Goal: Task Accomplishment & Management: Complete application form

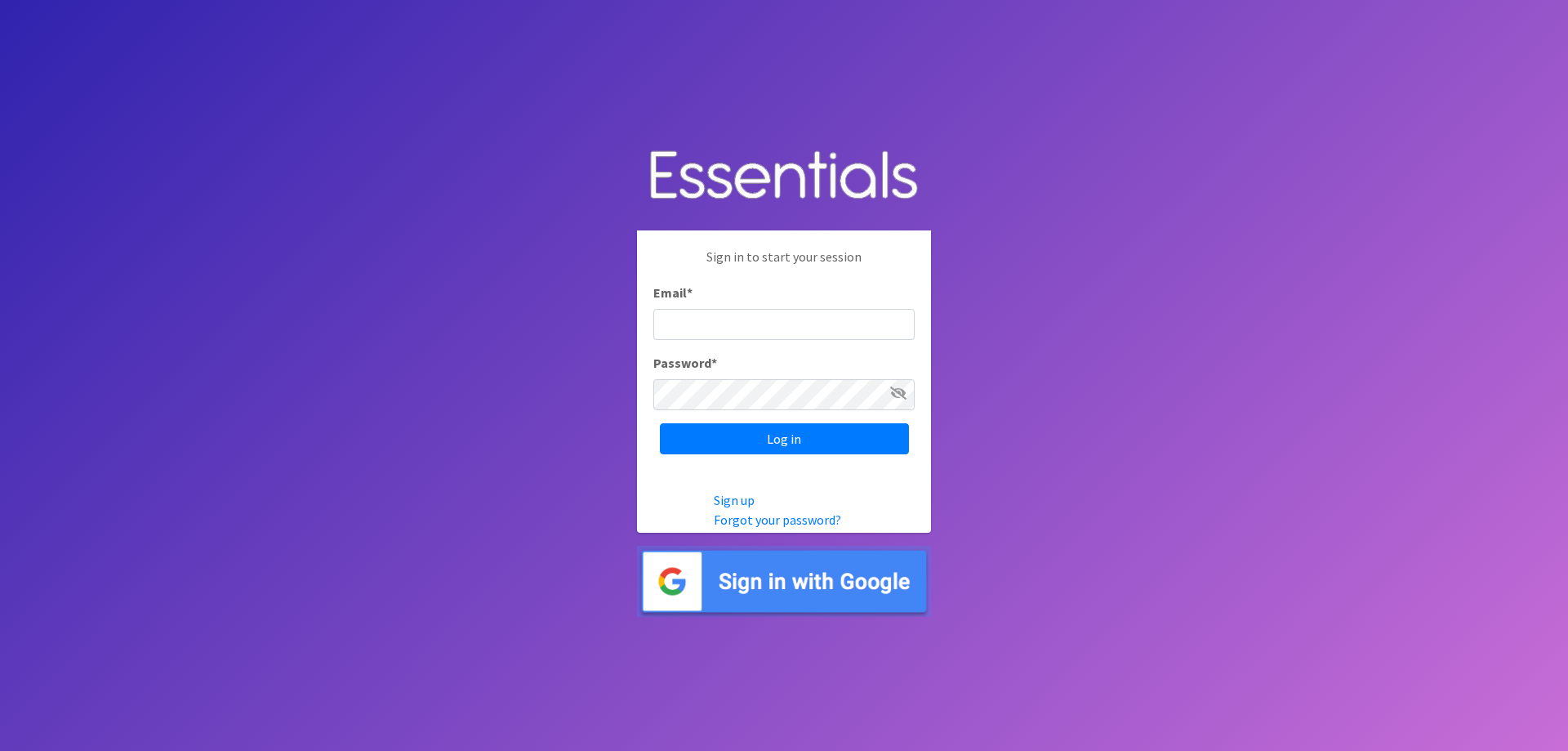
click at [608, 302] on body "Sign in to start your session Email * Password * Log in Sign up Forgot your pas…" at bounding box center [784, 376] width 1568 height 751
click at [186, 332] on body "Sign in to start your session Email * Password * Log in Sign up Forgot your pas…" at bounding box center [784, 376] width 1568 height 751
click at [723, 314] on input "Email *" at bounding box center [784, 324] width 262 height 31
type input "[PERSON_NAME][EMAIL_ADDRESS][PERSON_NAME][DOMAIN_NAME]"
click at [660, 423] on input "Log in" at bounding box center [784, 438] width 249 height 31
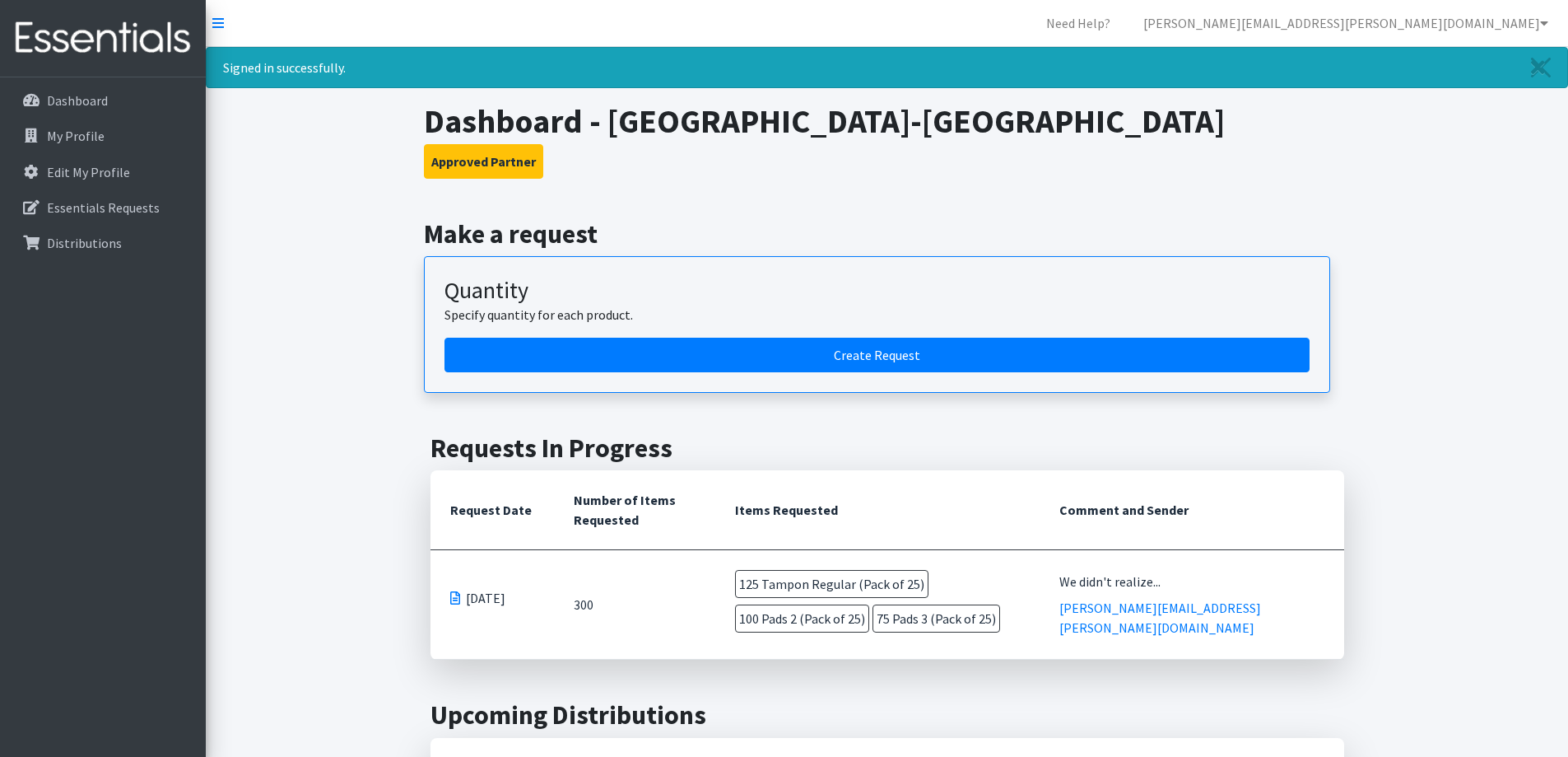
click at [869, 604] on span "100 Pads 2 (Pack of 25)" at bounding box center [801, 618] width 134 height 28
click at [872, 617] on span "75 Pads 3 (Pack of 25)" at bounding box center [935, 618] width 127 height 28
click at [969, 599] on td "125 Tampon Regular (Pack of 25) 100 Pads 2 (Pack of 25) 75 Pads 3 (Pack of 25)" at bounding box center [877, 604] width 324 height 109
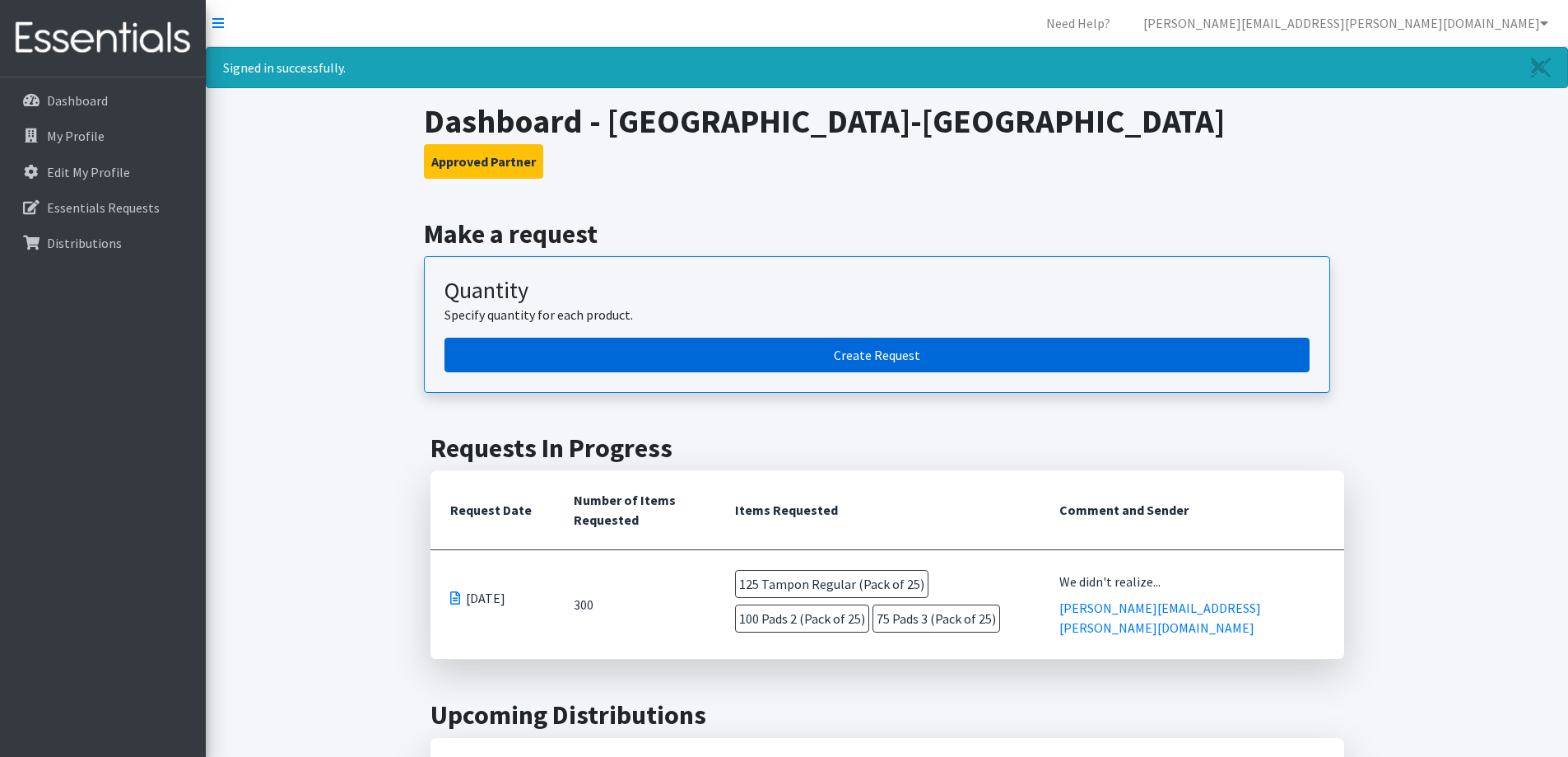
click at [910, 352] on link "Create Request" at bounding box center [876, 354] width 865 height 35
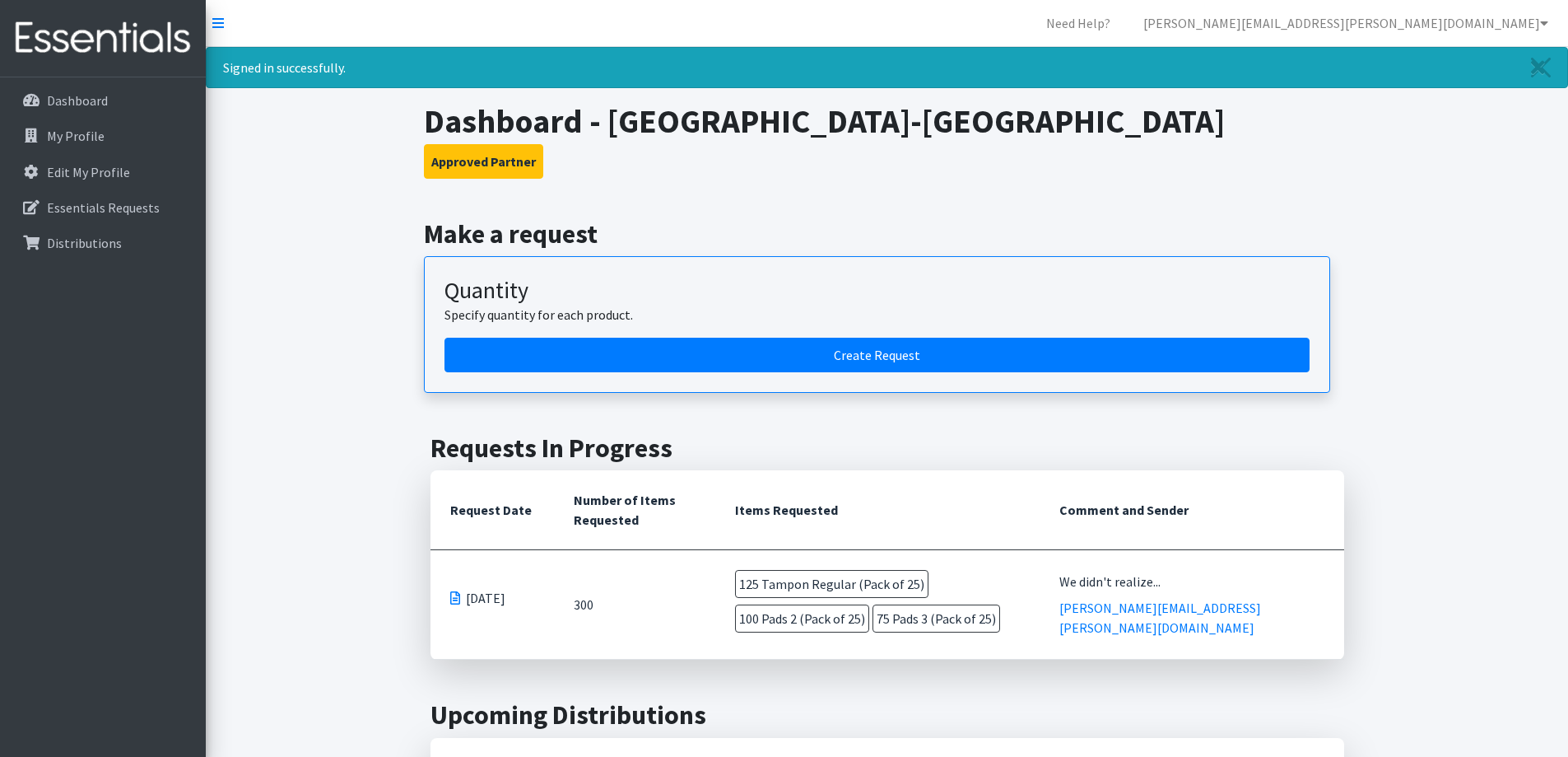
click at [456, 599] on span at bounding box center [455, 598] width 10 height 13
click at [486, 598] on span "08/22/2025" at bounding box center [485, 597] width 40 height 19
click at [586, 597] on td "300" at bounding box center [634, 604] width 162 height 110
click at [1222, 616] on link "[PERSON_NAME][EMAIL_ADDRESS][PERSON_NAME][DOMAIN_NAME]" at bounding box center [1159, 617] width 201 height 36
click at [869, 604] on span "100 Pads 2 (Pack of 25)" at bounding box center [801, 618] width 134 height 28
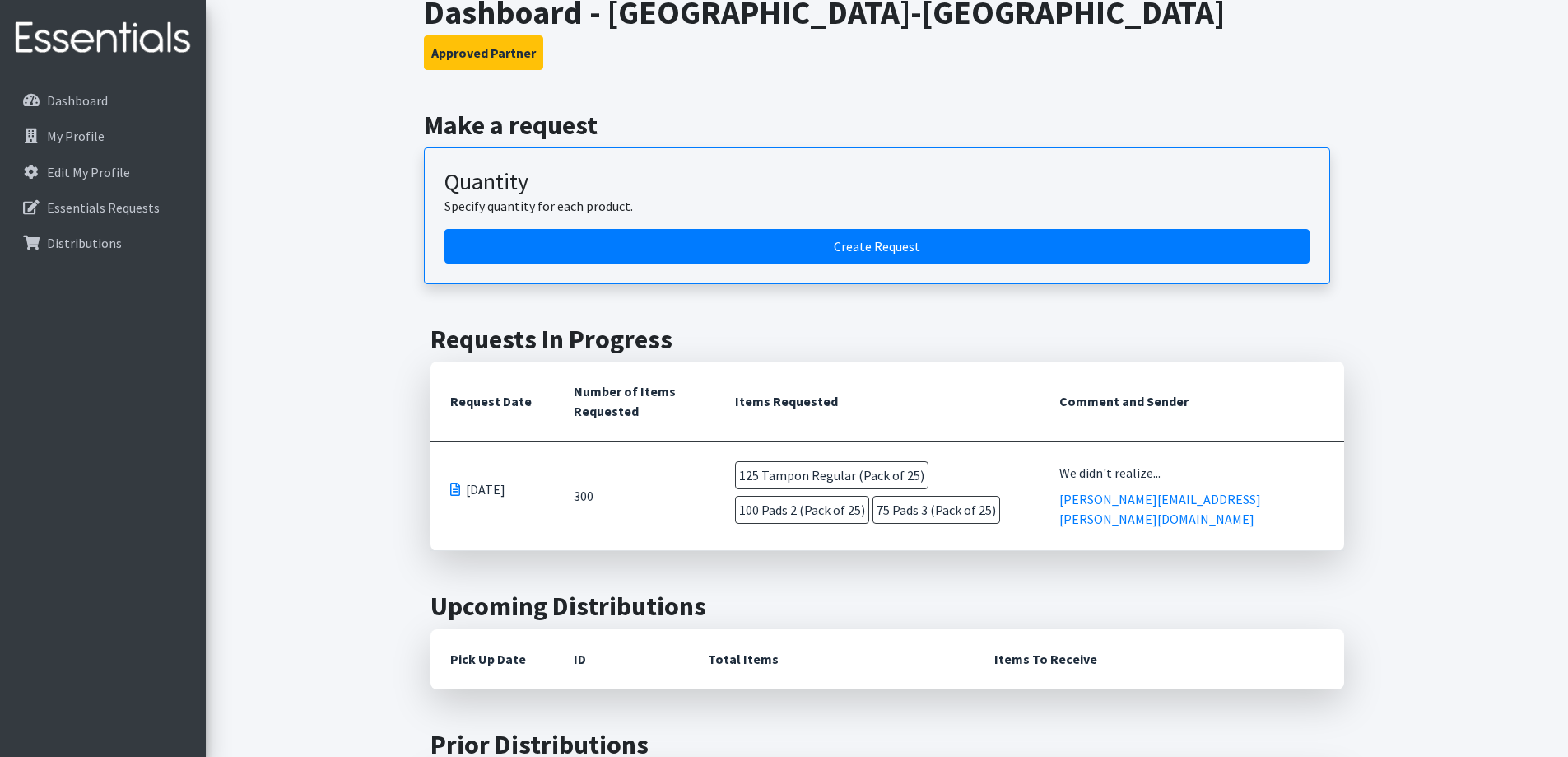
scroll to position [83, 0]
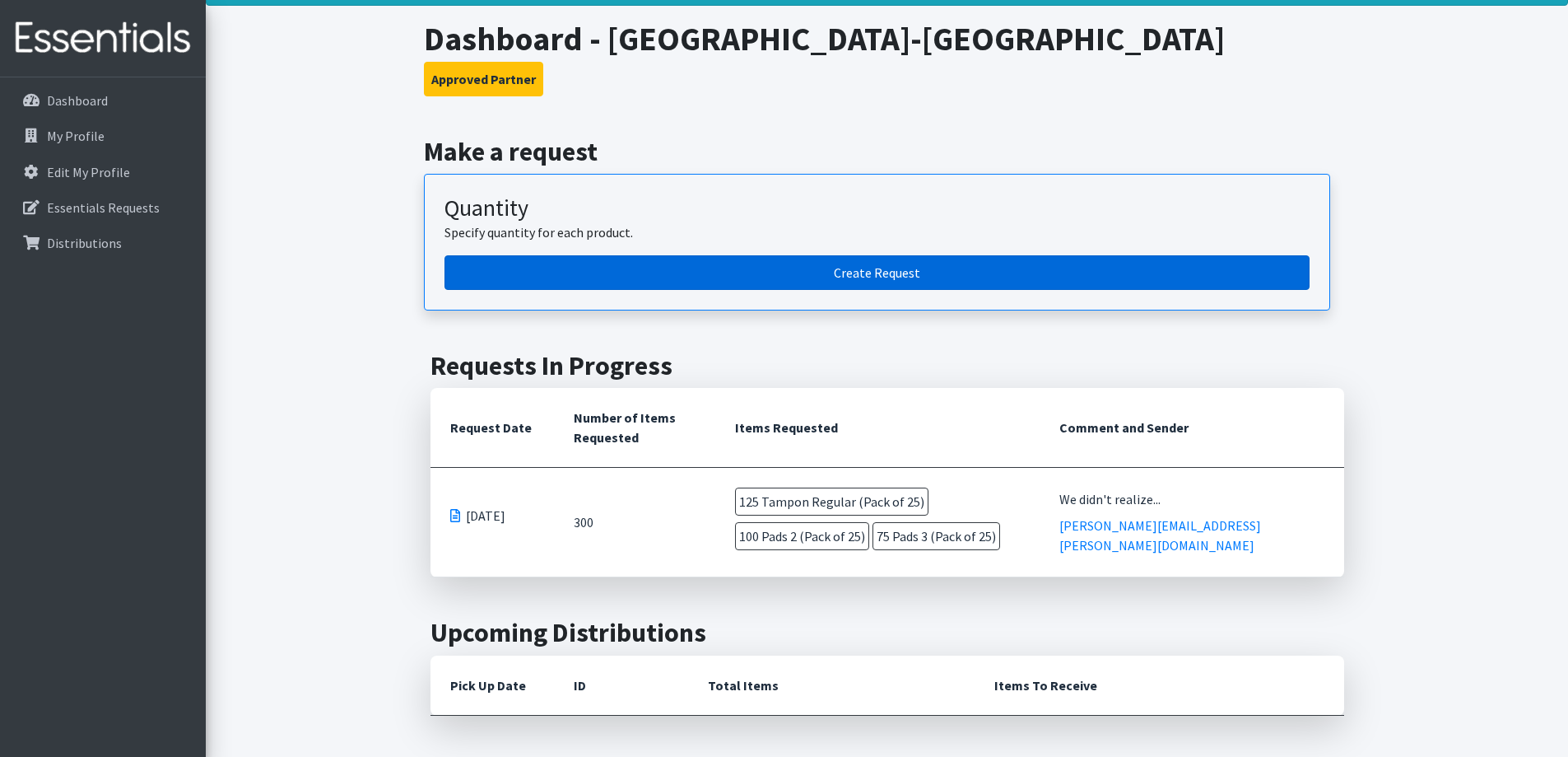
click at [868, 274] on link "Create Request" at bounding box center [876, 272] width 865 height 35
click at [937, 277] on link "Create Request" at bounding box center [876, 272] width 865 height 35
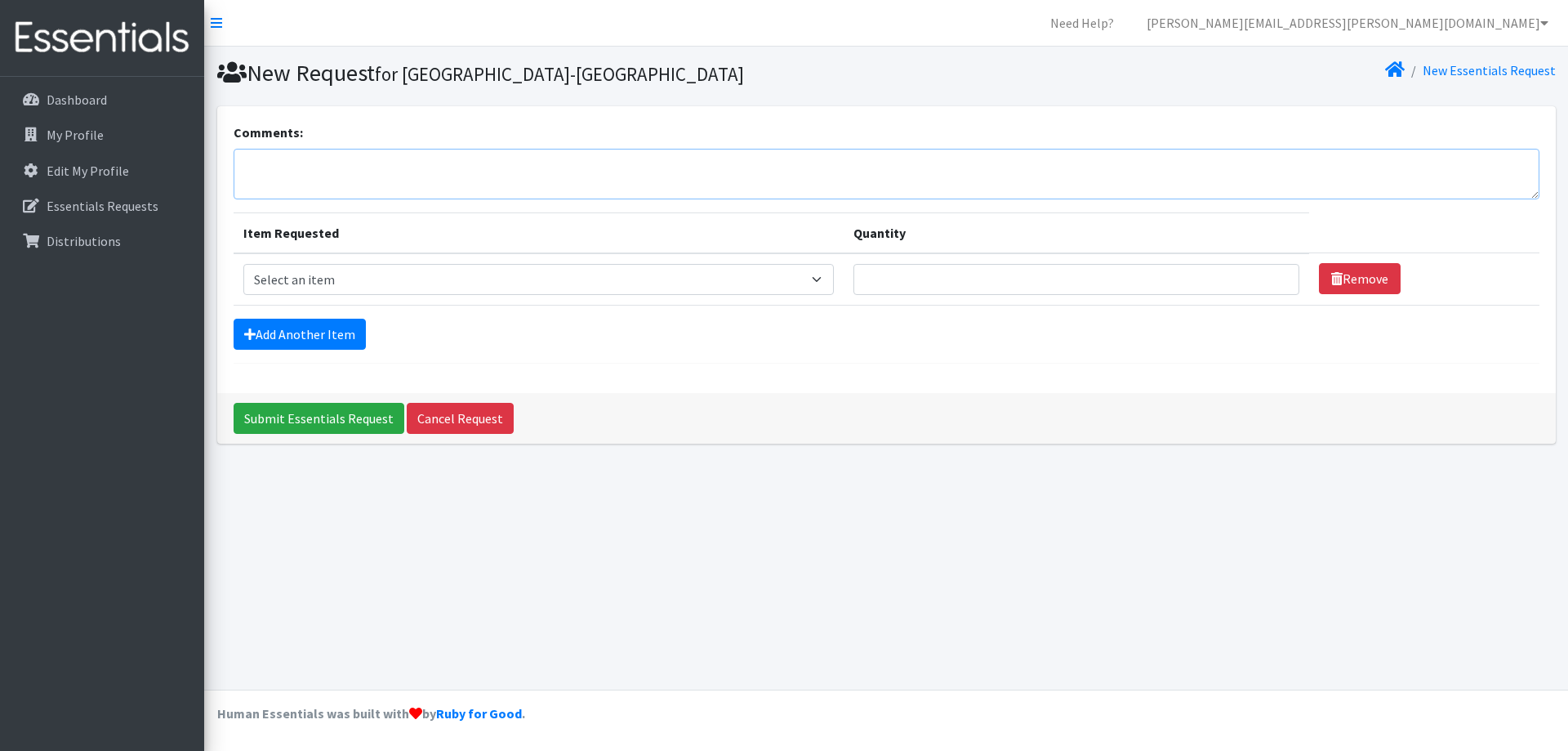
click at [349, 171] on textarea "Comments:" at bounding box center [886, 174] width 1306 height 51
click at [372, 170] on textarea "Comments:" at bounding box center [886, 174] width 1306 height 51
click at [299, 175] on textarea "Comments:" at bounding box center [886, 174] width 1306 height 51
type textarea "In addition to order placed [DATE]"
click at [393, 286] on select "Select an item Liners (Pack of 100) Makeup Bag (25) Pads 1 (Pack of 25) Pads 2 …" at bounding box center [539, 278] width 590 height 31
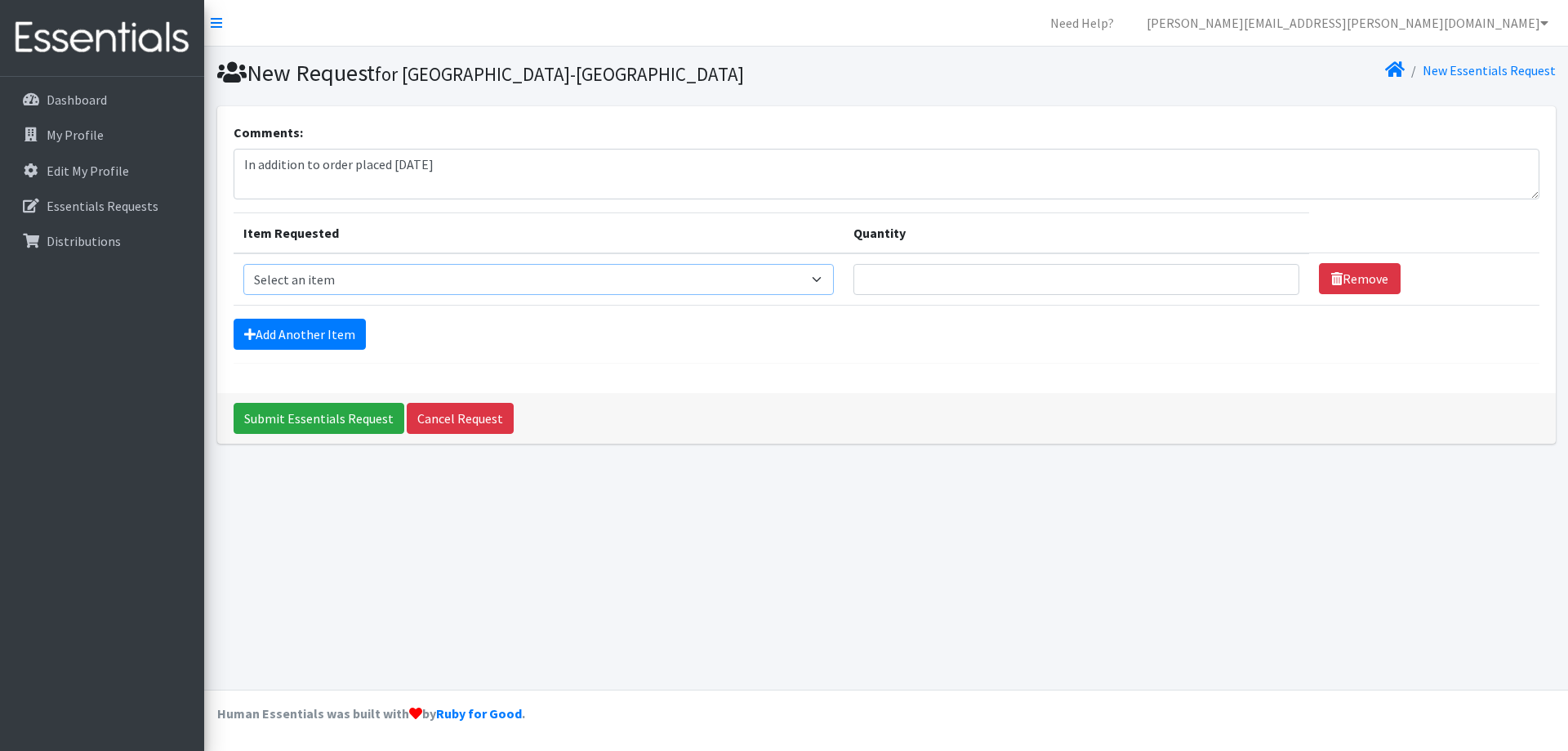
select select "13532"
click at [243, 263] on select "Select an item Liners (Pack of 100) Makeup Bag (25) Pads 1 (Pack of 25) Pads 2 …" at bounding box center [539, 278] width 590 height 31
click at [932, 278] on input "Quantity" at bounding box center [1076, 278] width 446 height 31
type input "25"
click at [312, 334] on link "Add Another Item" at bounding box center [299, 334] width 132 height 31
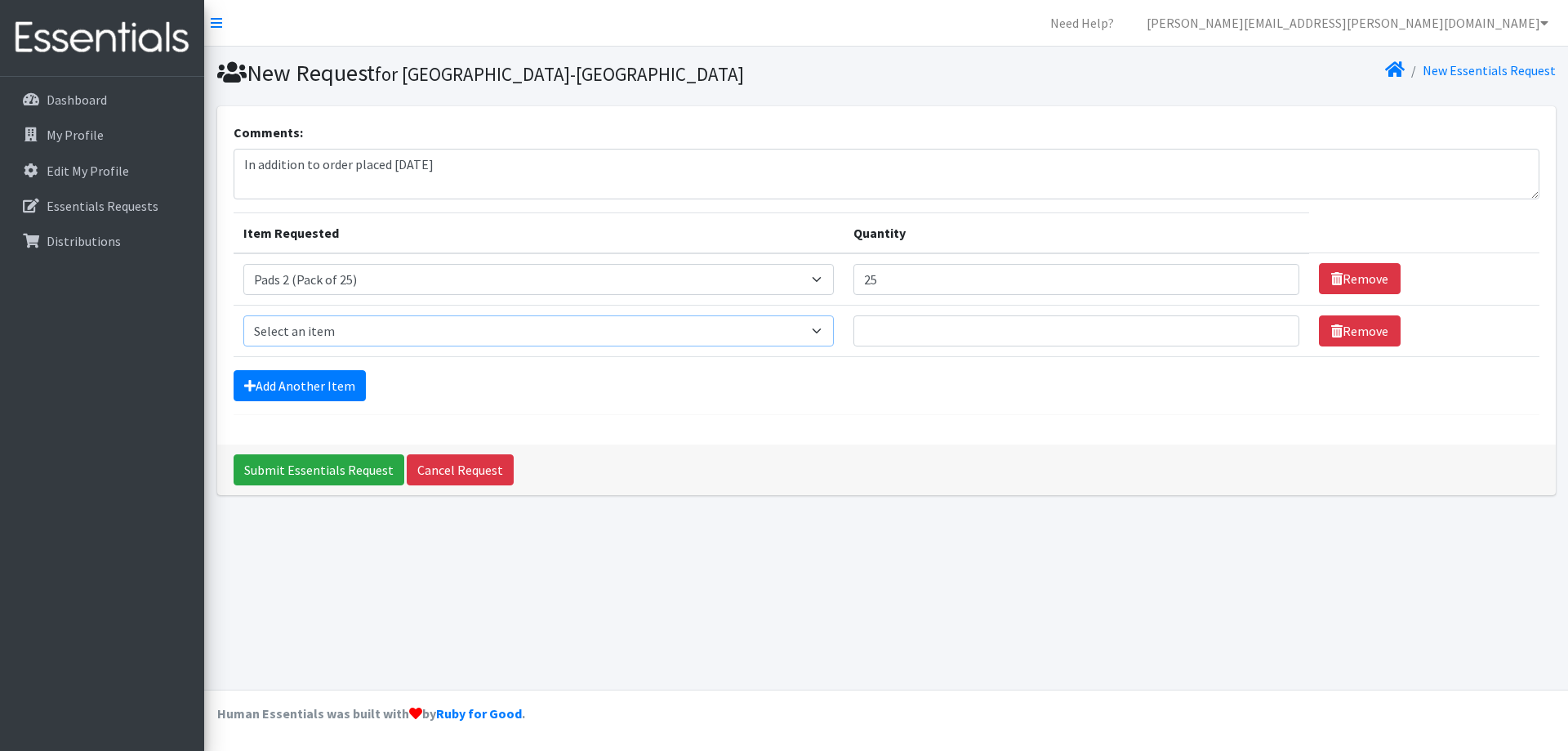
click at [316, 333] on select "Select an item Liners (Pack of 100) Makeup Bag (25) Pads 1 (Pack of 25) Pads 2 …" at bounding box center [539, 330] width 590 height 31
select select "13533"
click at [243, 315] on select "Select an item Liners (Pack of 100) Makeup Bag (25) Pads 1 (Pack of 25) Pads 2 …" at bounding box center [539, 330] width 590 height 31
click at [968, 338] on input "Quantity" at bounding box center [1076, 330] width 446 height 31
type input "25"
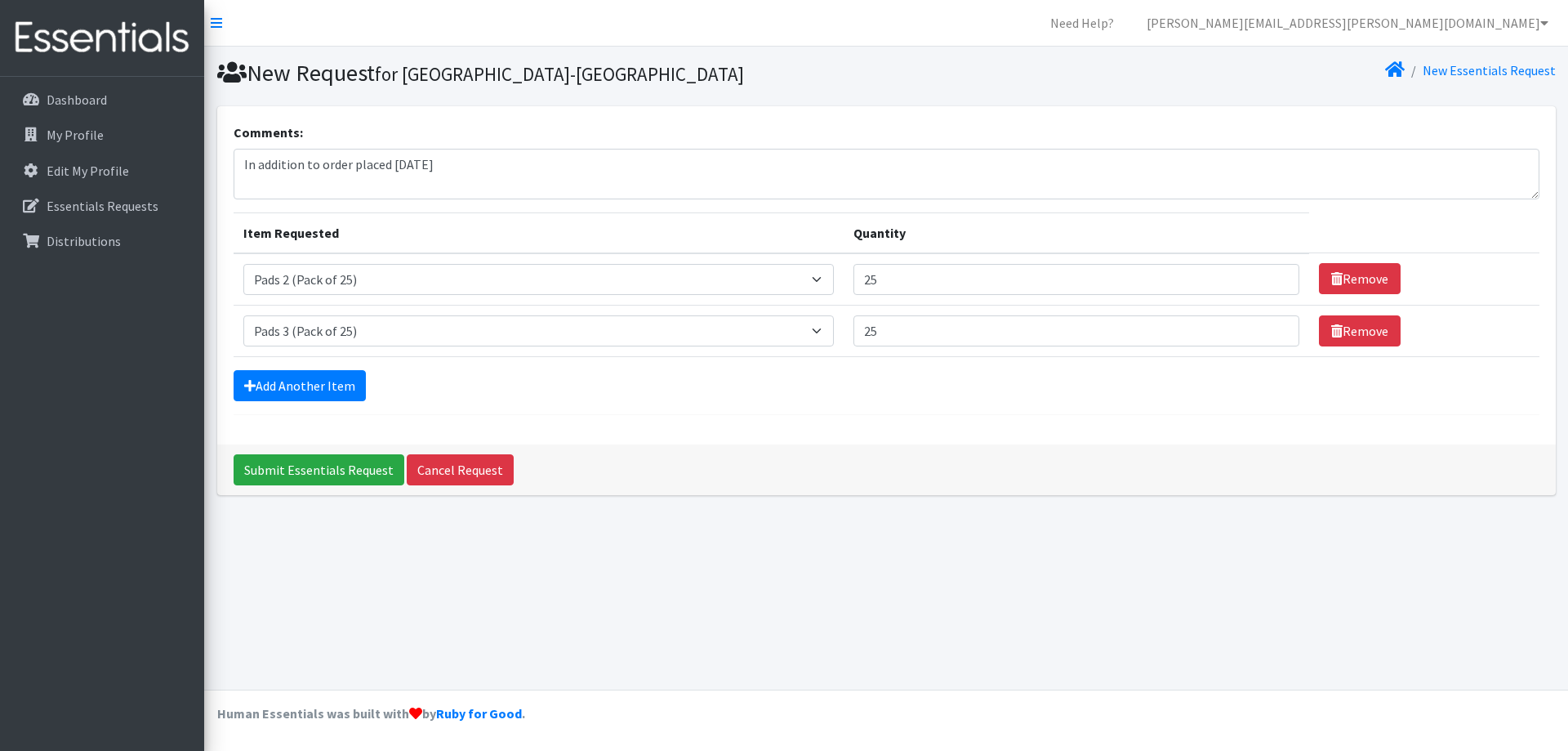
click at [917, 408] on form "Comments: In addition to order placed 8/22/25 Item Requested Quantity Item Requ…" at bounding box center [886, 269] width 1306 height 293
click at [304, 391] on link "Add Another Item" at bounding box center [299, 385] width 132 height 31
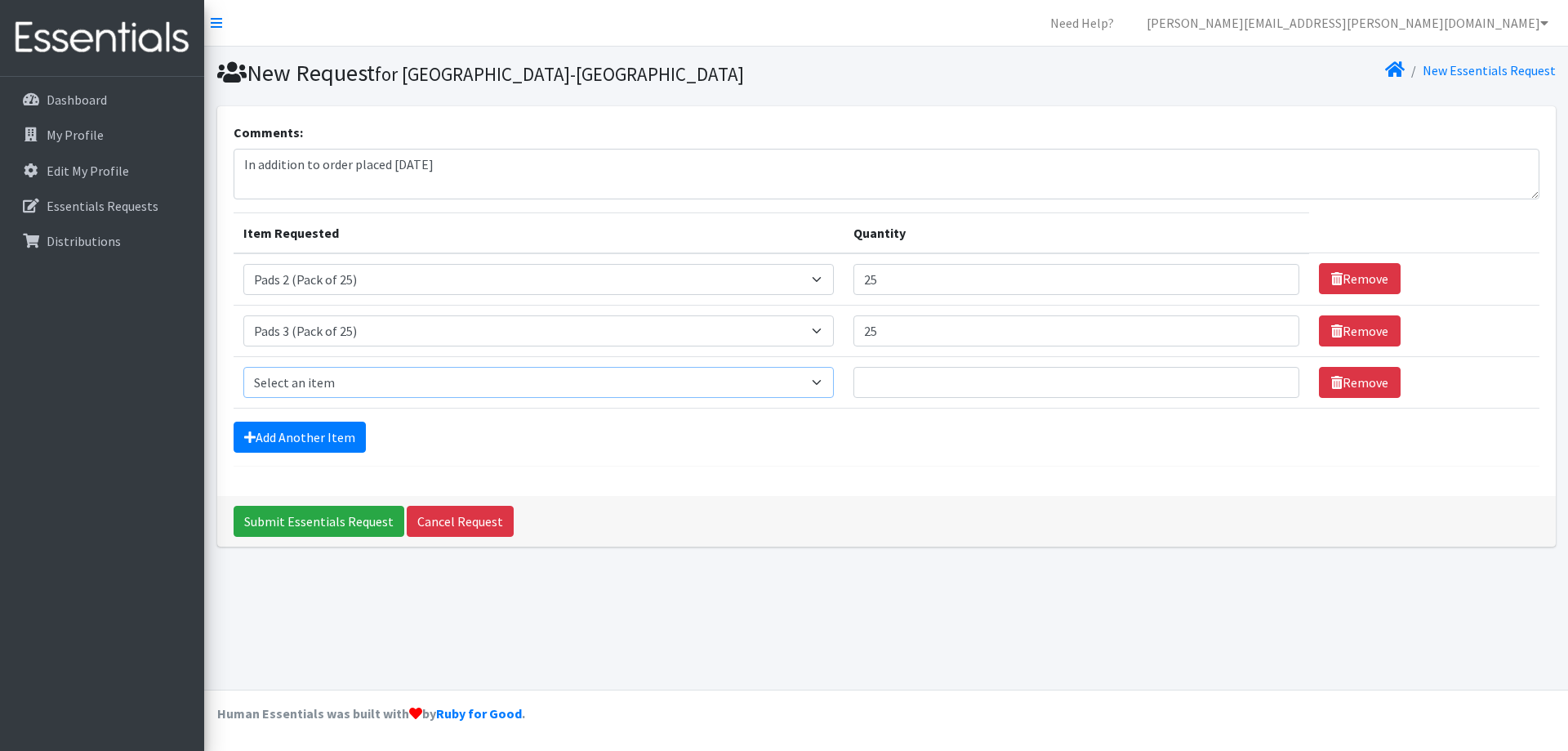
click at [305, 386] on select "Select an item Liners (Pack of 100) Makeup Bag (25) Pads 1 (Pack of 25) Pads 2 …" at bounding box center [539, 382] width 590 height 31
select select "13530"
click at [243, 367] on select "Select an item Liners (Pack of 100) Makeup Bag (25) Pads 1 (Pack of 25) Pads 2 …" at bounding box center [539, 382] width 590 height 31
click at [896, 388] on input "Quantity" at bounding box center [1076, 382] width 446 height 31
type input "25"
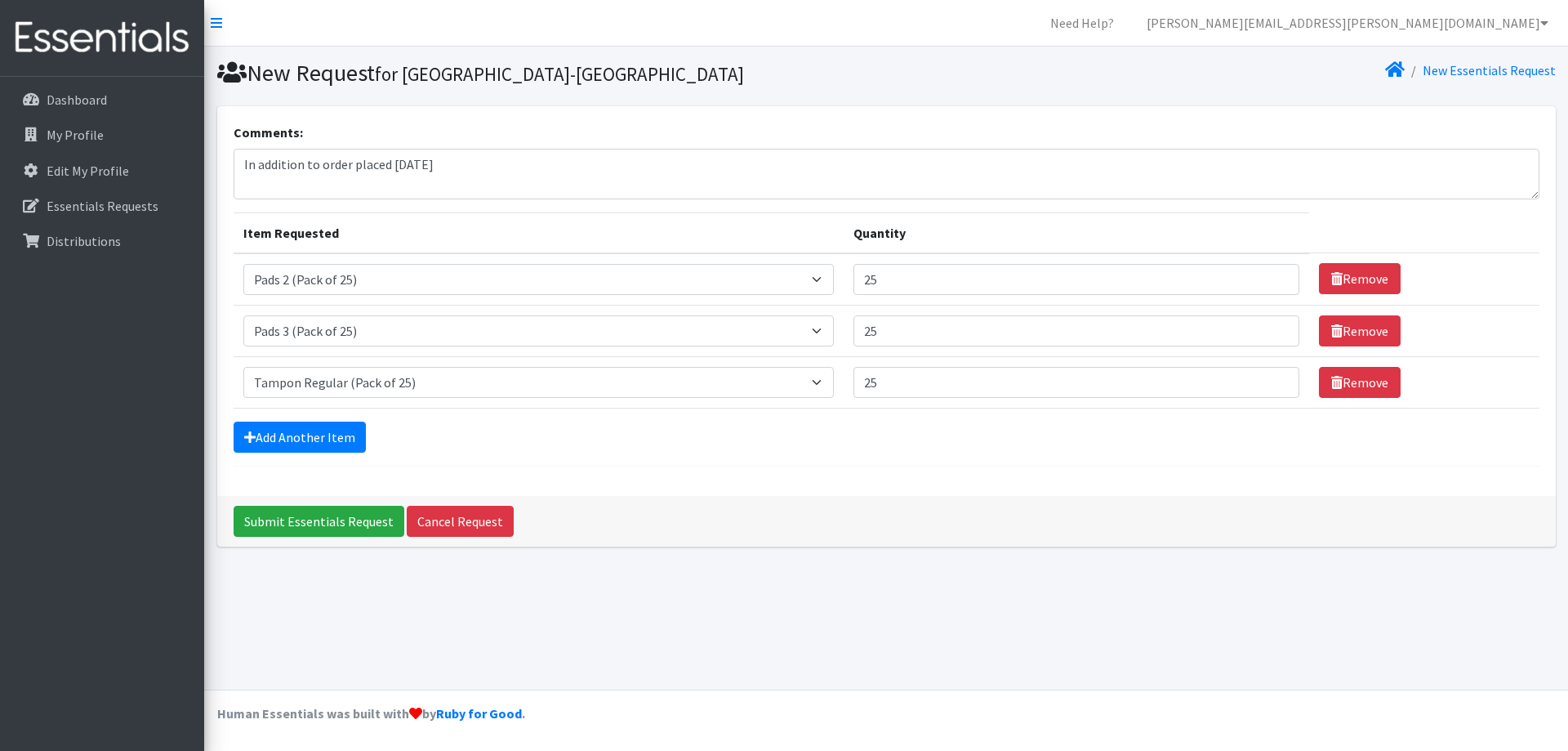
click at [824, 438] on div "Add Another Item" at bounding box center [886, 437] width 1306 height 31
click at [329, 524] on input "Submit Essentials Request" at bounding box center [319, 521] width 171 height 31
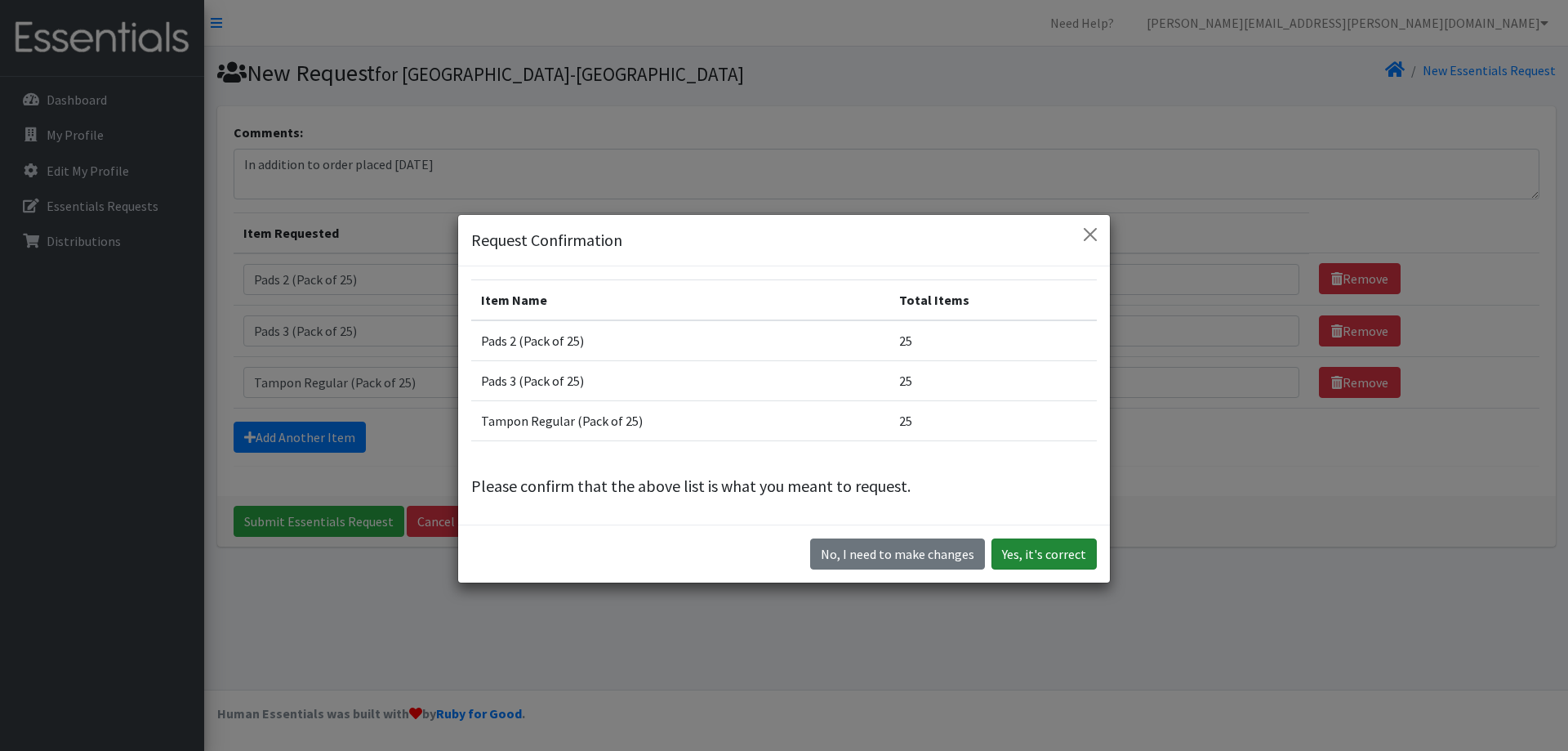
click at [1022, 545] on button "Yes, it's correct" at bounding box center [1044, 554] width 105 height 31
